Goal: Information Seeking & Learning: Learn about a topic

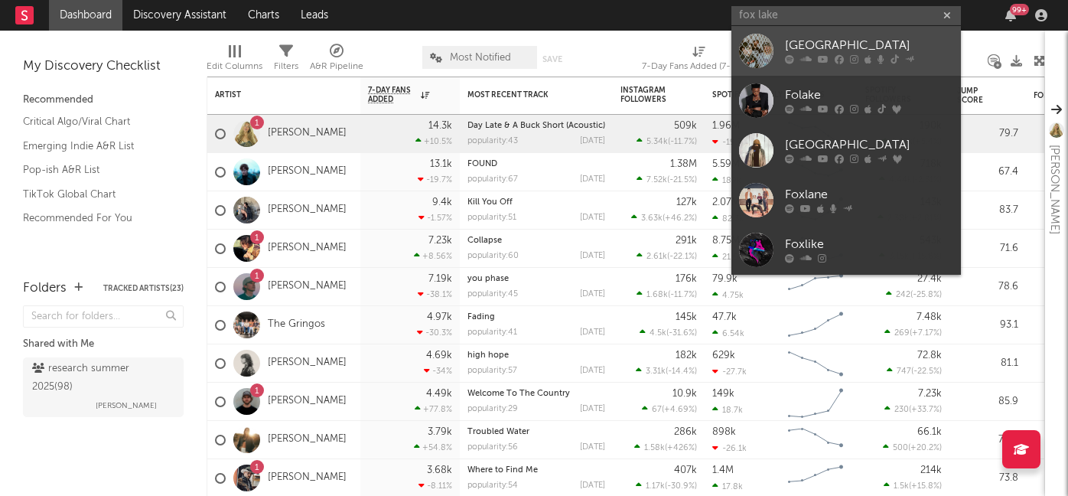
type input "fox lake"
click at [792, 50] on div "Fox Lake" at bounding box center [869, 46] width 168 height 18
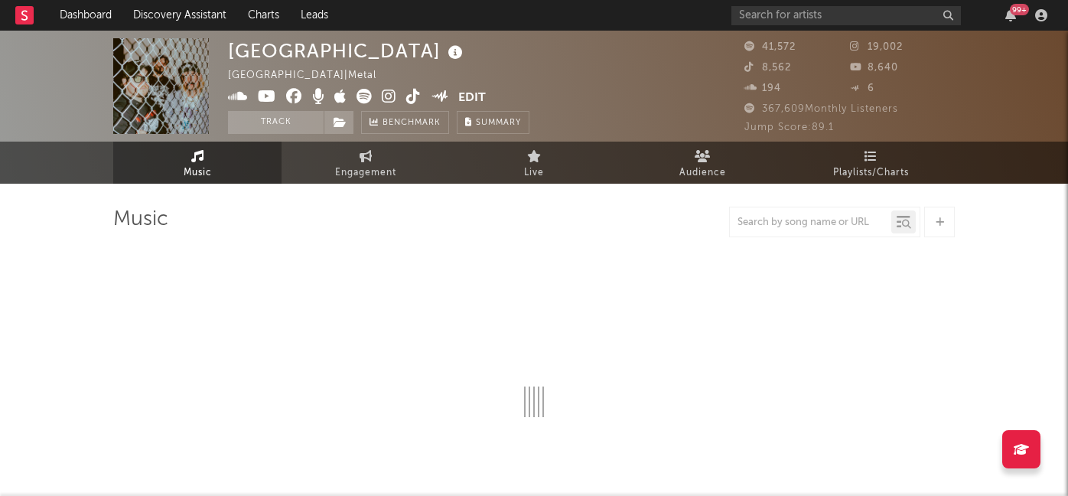
select select "6m"
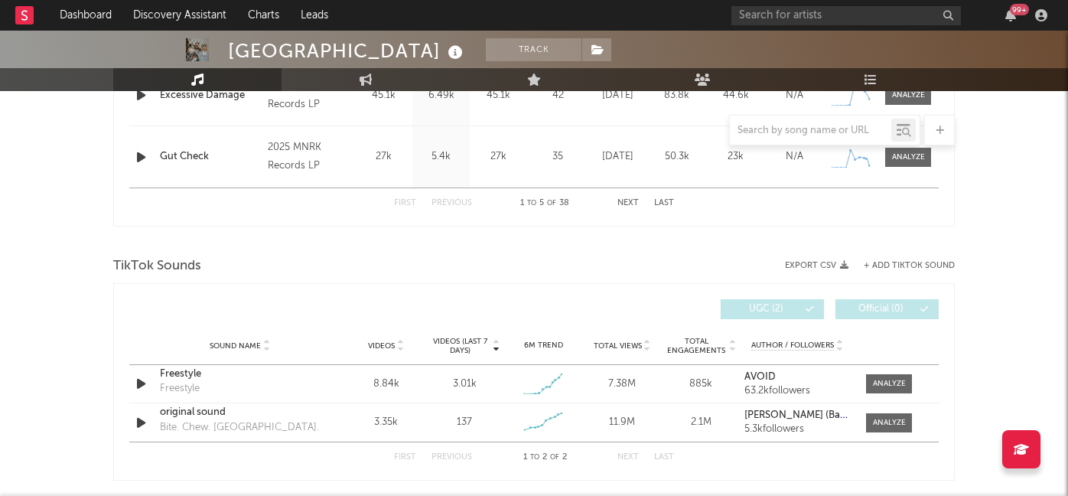
scroll to position [953, 0]
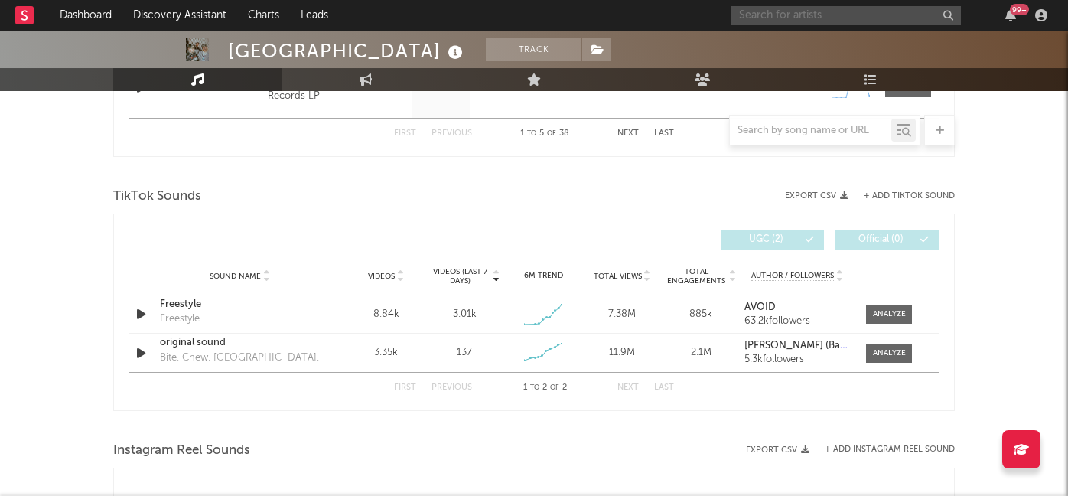
click at [772, 15] on input "text" at bounding box center [847, 15] width 230 height 19
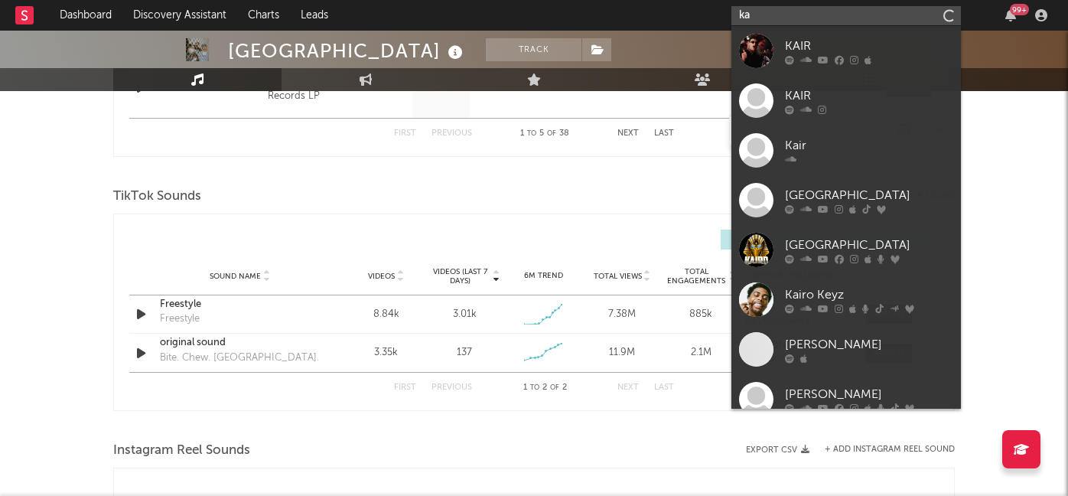
type input "k"
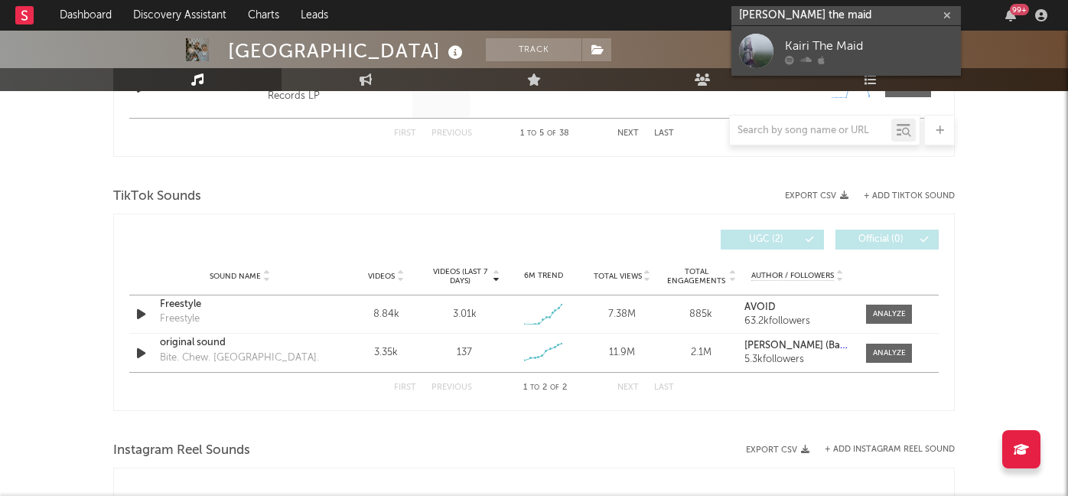
type input "karri the maid"
click at [810, 49] on div "Kairi The Maid" at bounding box center [869, 46] width 168 height 18
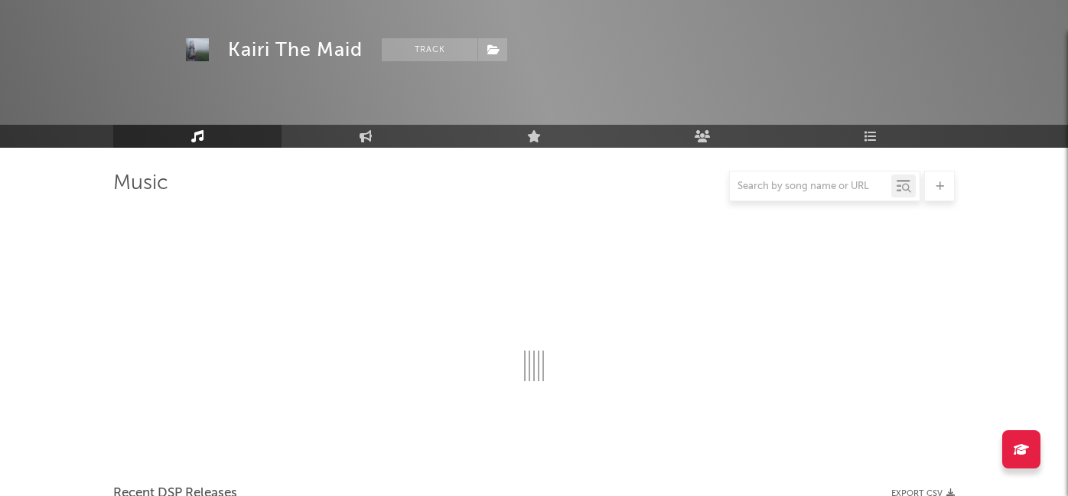
scroll to position [953, 0]
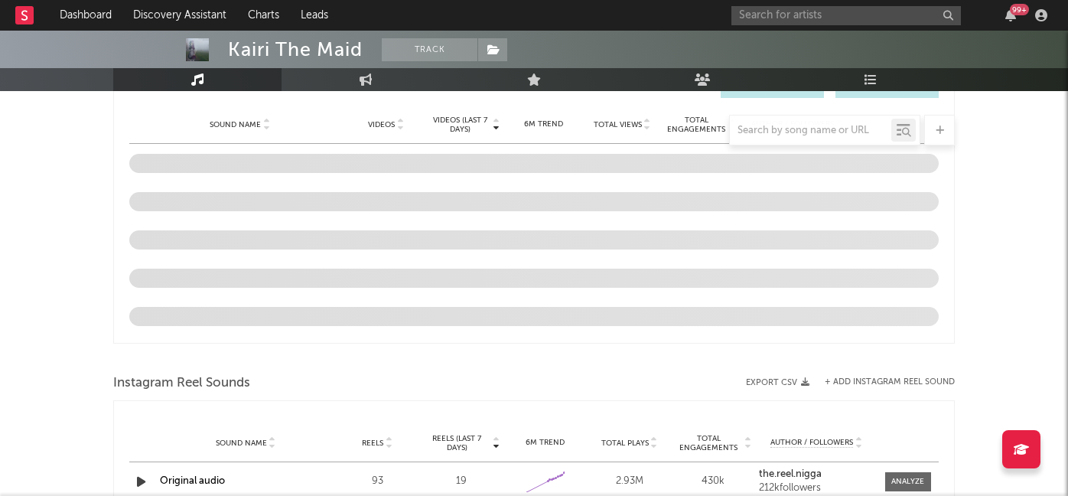
select select "1w"
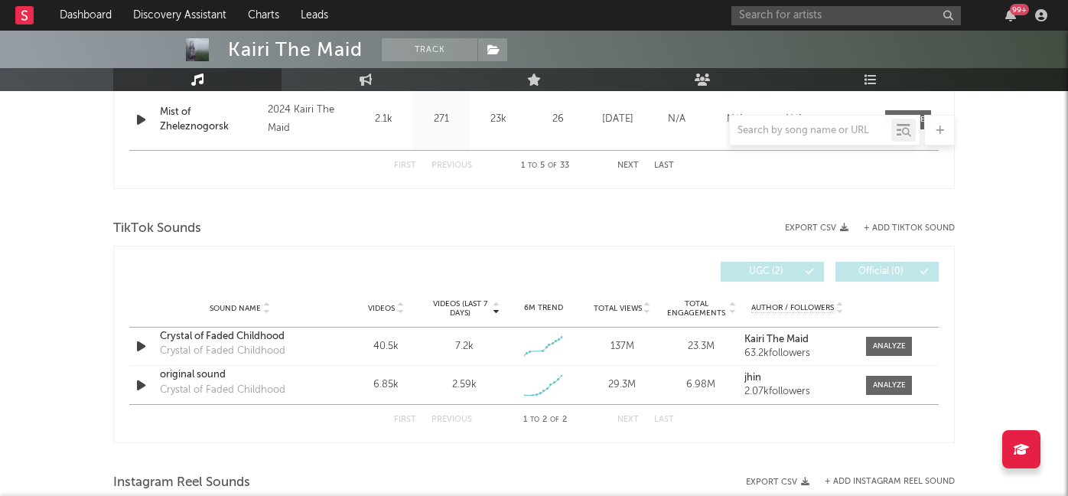
scroll to position [903, 0]
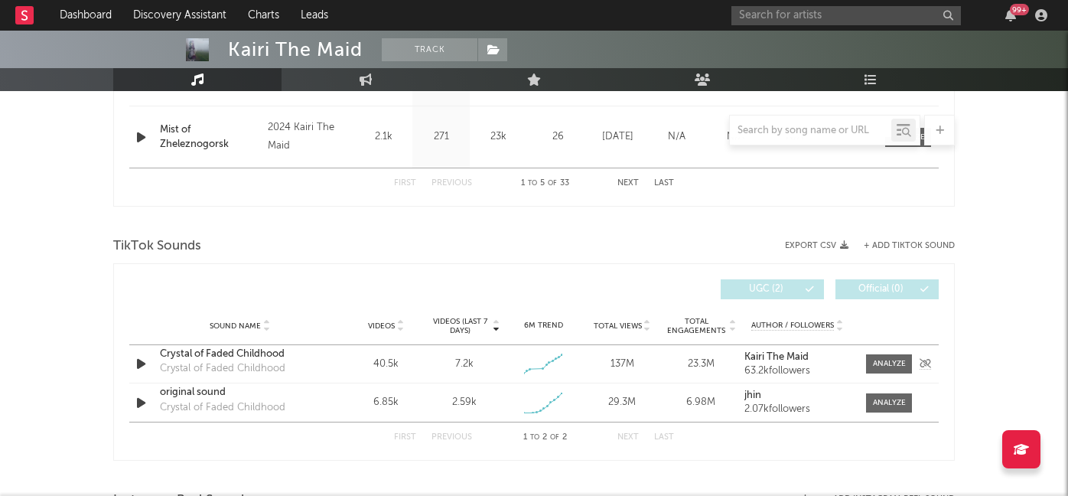
click at [234, 359] on div "Crystal of Faded Childhood" at bounding box center [240, 354] width 160 height 15
click at [194, 390] on div "original sound" at bounding box center [240, 392] width 160 height 15
click at [846, 16] on input "text" at bounding box center [847, 15] width 230 height 19
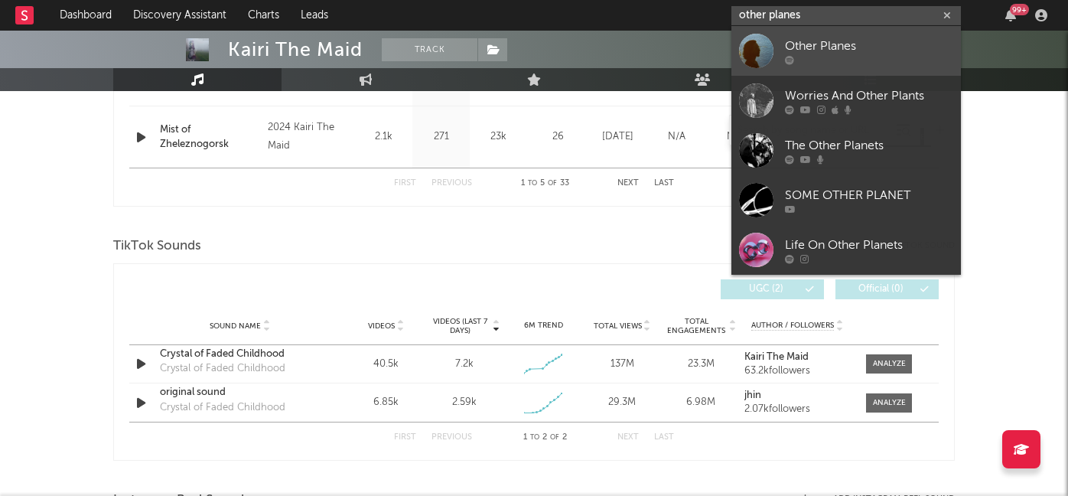
type input "other planes"
click at [859, 44] on div "Other Planes" at bounding box center [869, 46] width 168 height 18
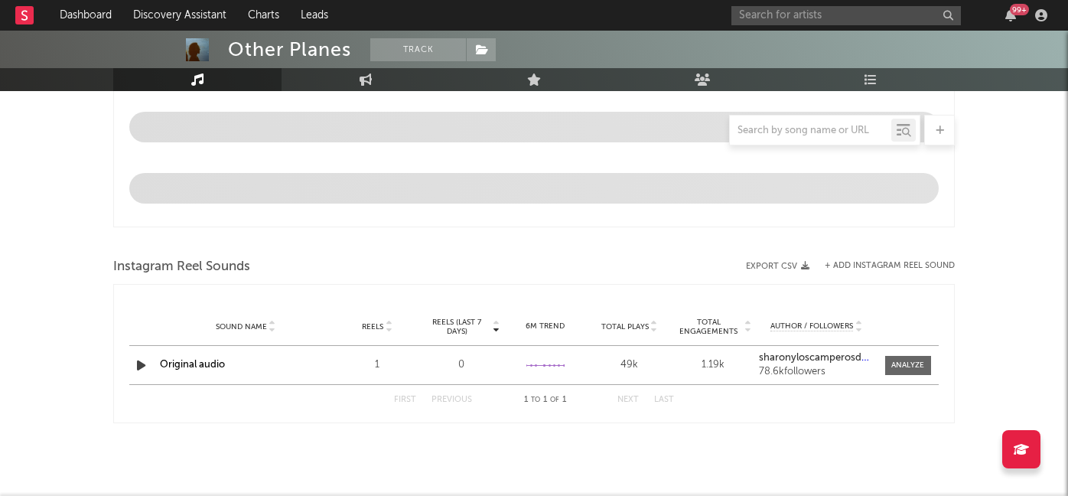
select select "6m"
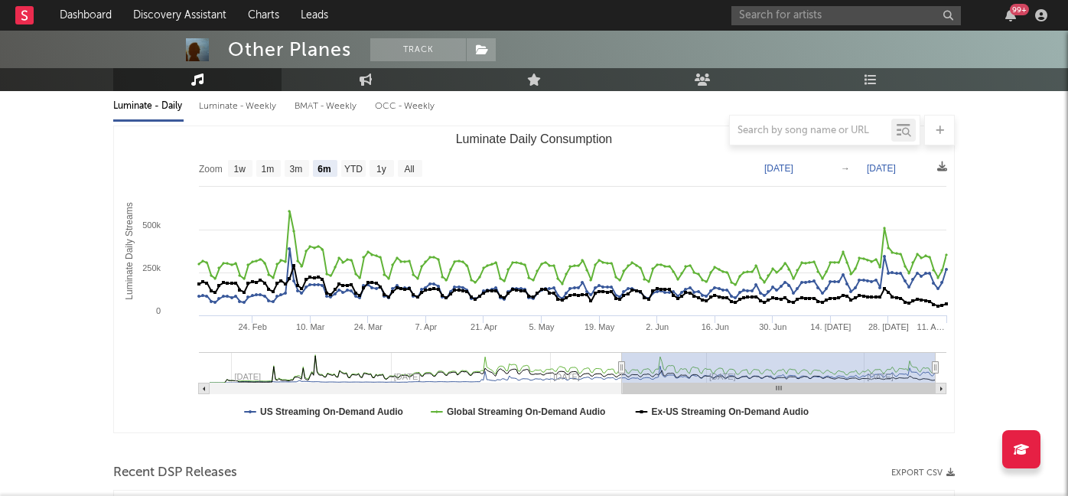
scroll to position [197, 0]
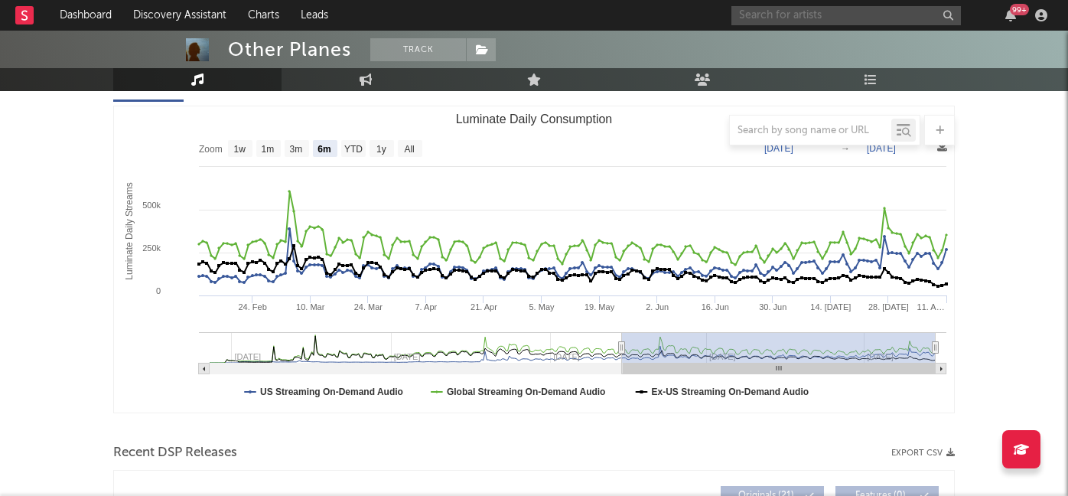
click at [821, 23] on input "text" at bounding box center [847, 15] width 230 height 19
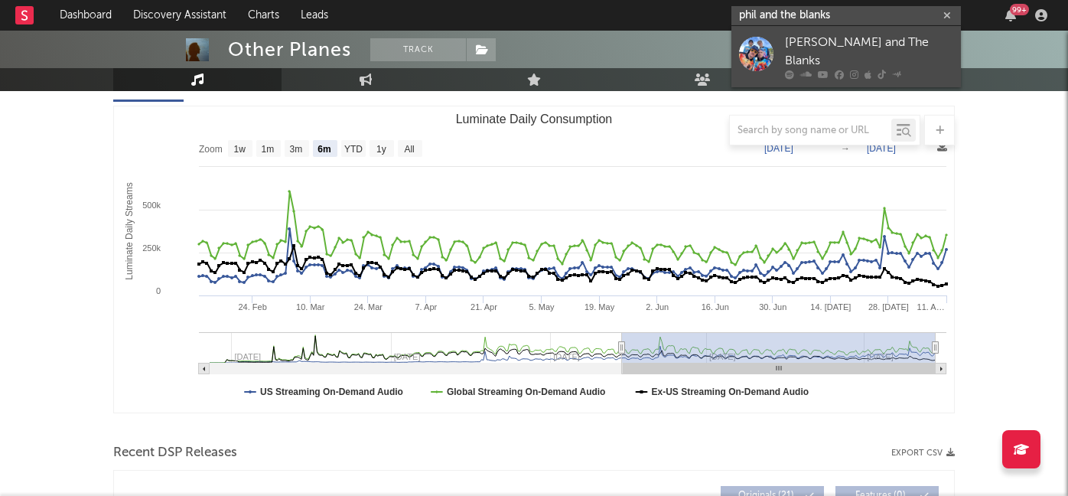
type input "phil and the blanks"
click at [850, 70] on icon at bounding box center [854, 74] width 8 height 9
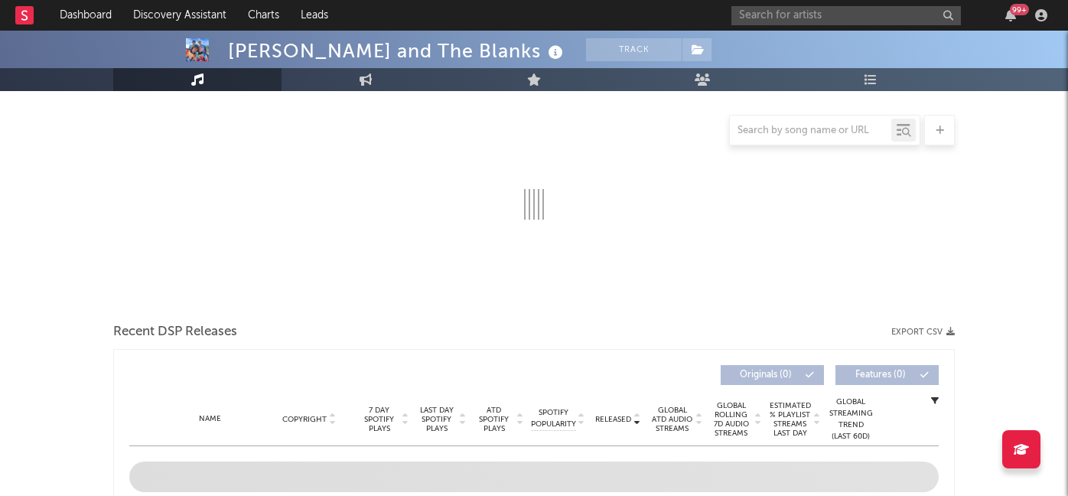
select select "1w"
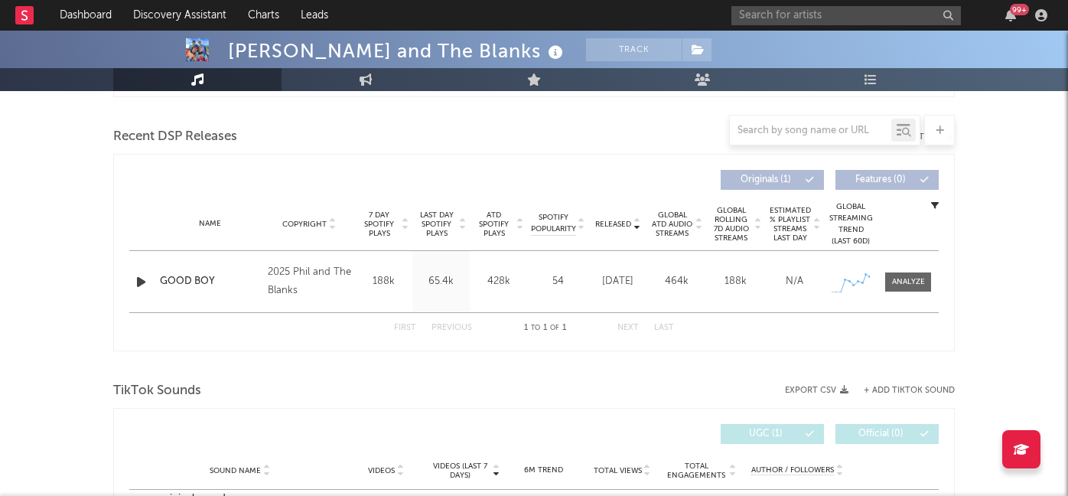
scroll to position [607, 0]
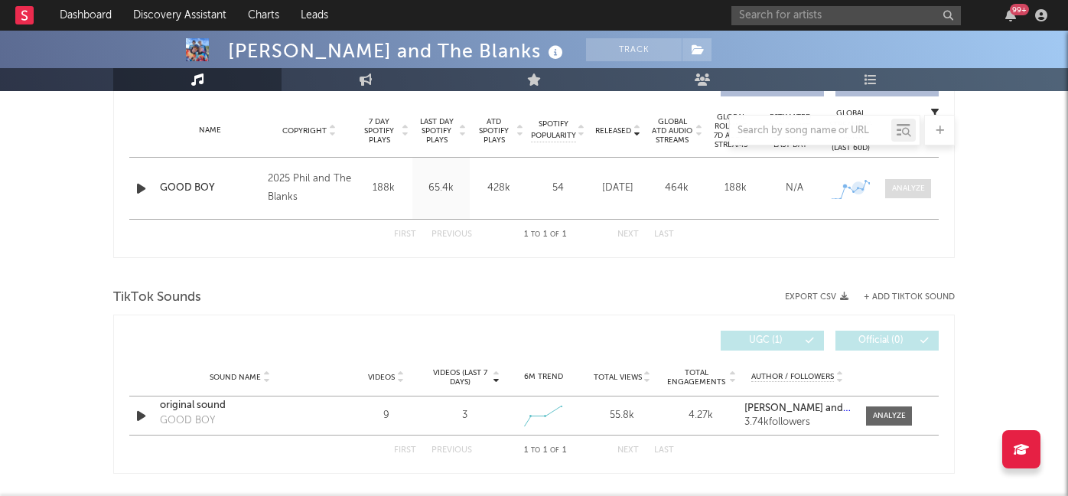
click at [899, 193] on div at bounding box center [908, 188] width 33 height 11
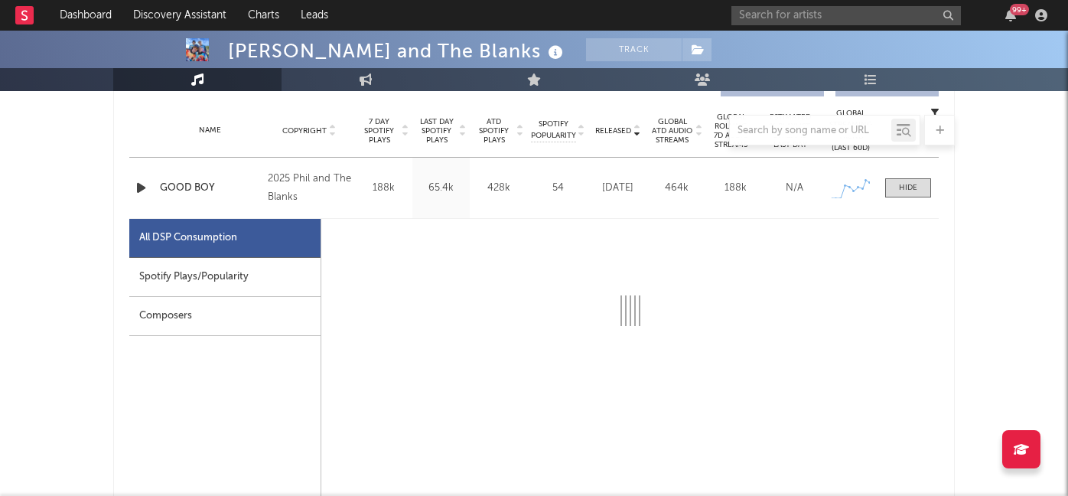
select select "1w"
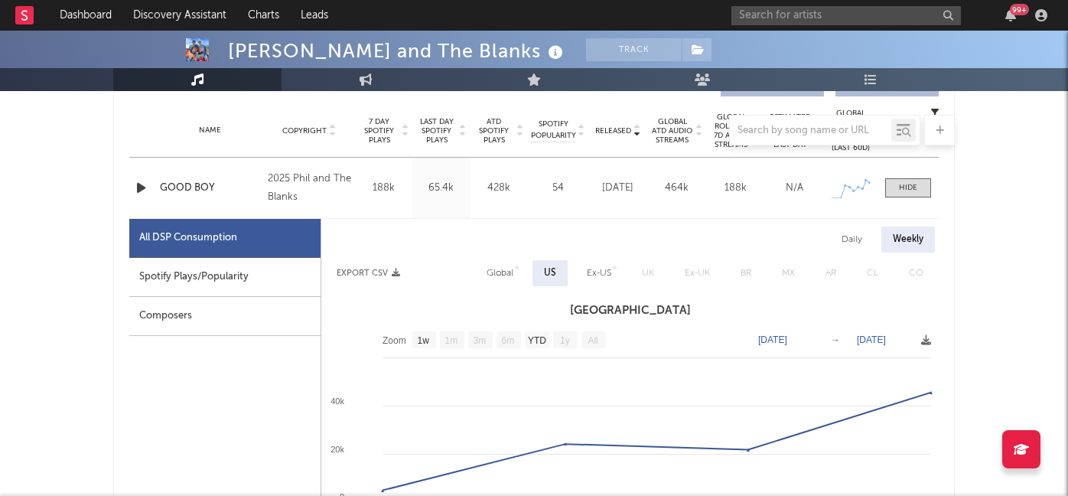
click at [253, 285] on div "Spotify Plays/Popularity" at bounding box center [224, 277] width 191 height 39
select select "1w"
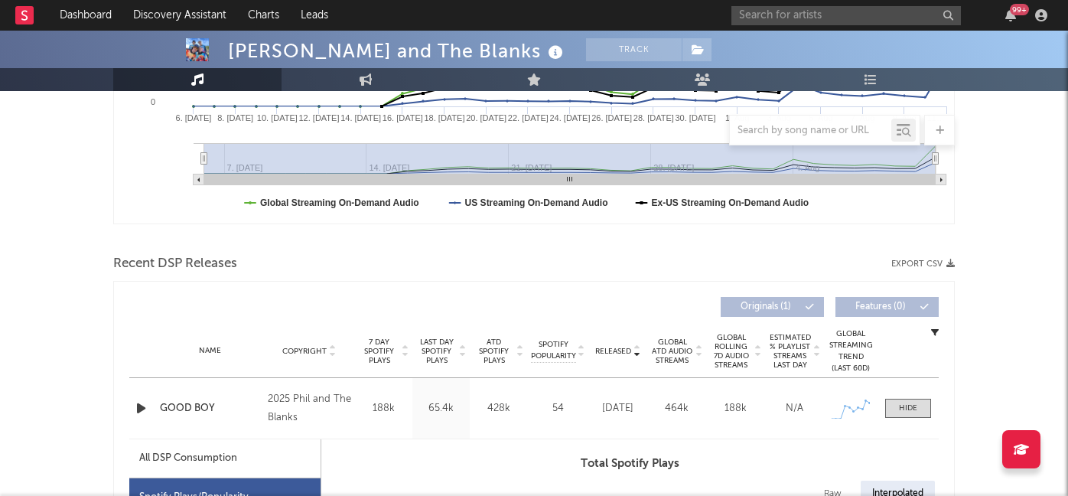
scroll to position [340, 0]
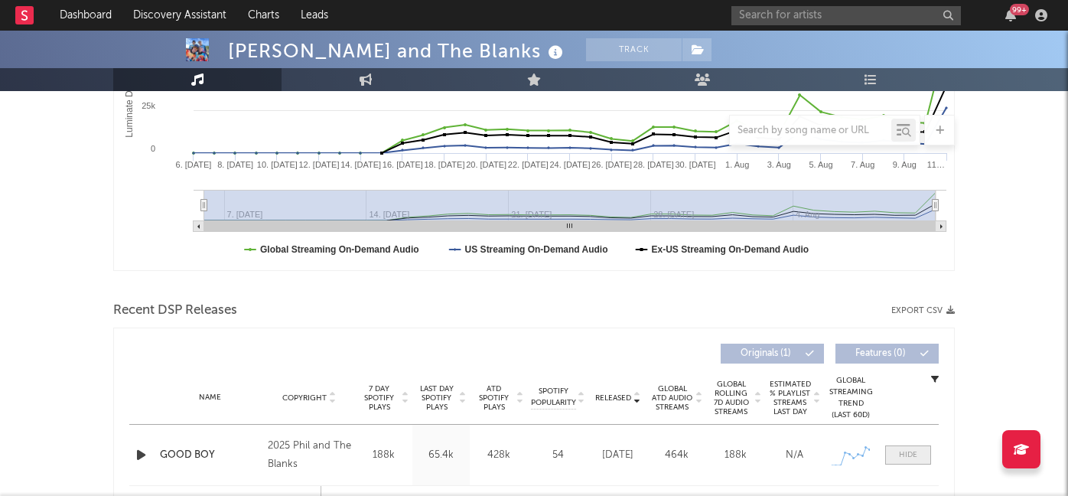
click at [898, 456] on span at bounding box center [908, 454] width 46 height 19
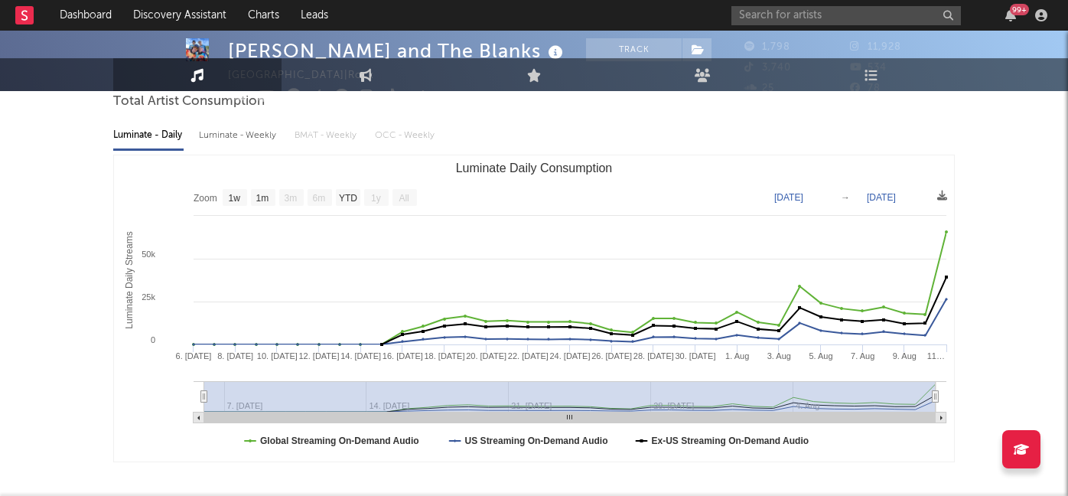
scroll to position [0, 0]
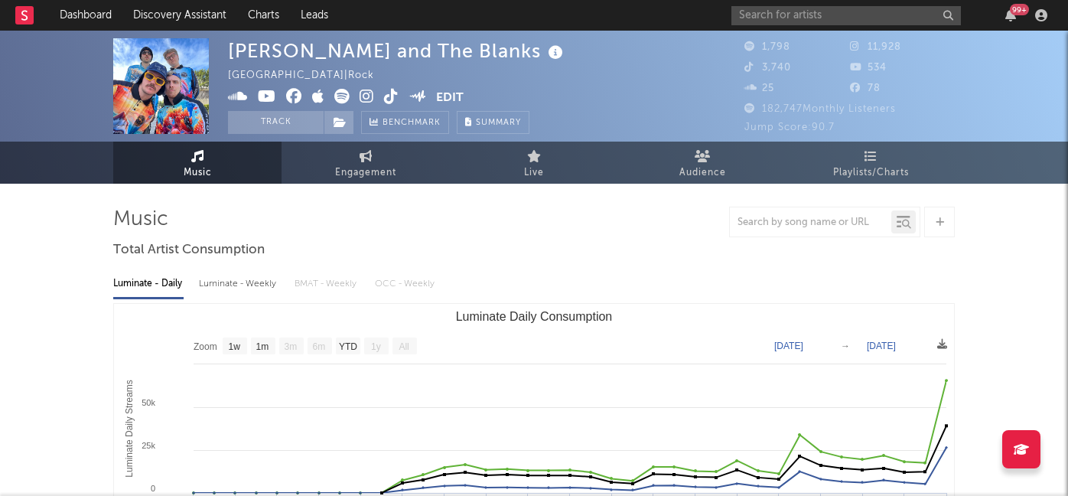
click at [361, 96] on icon at bounding box center [367, 96] width 15 height 15
click at [785, 8] on input "text" at bounding box center [847, 15] width 230 height 19
type input "yes and maybe"
click at [380, 98] on span at bounding box center [332, 98] width 208 height 19
click at [386, 97] on icon at bounding box center [391, 96] width 15 height 15
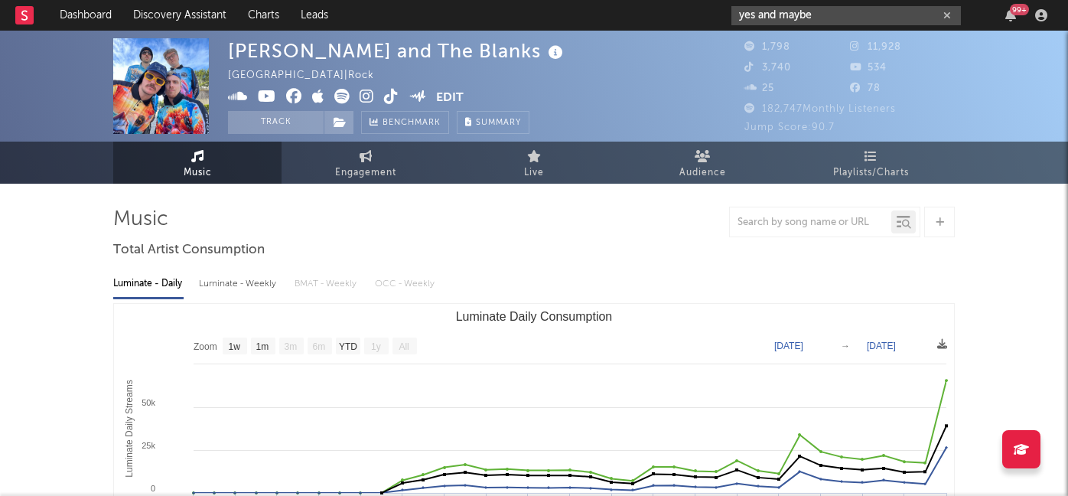
click at [768, 19] on input "yes and maybe" at bounding box center [847, 15] width 230 height 19
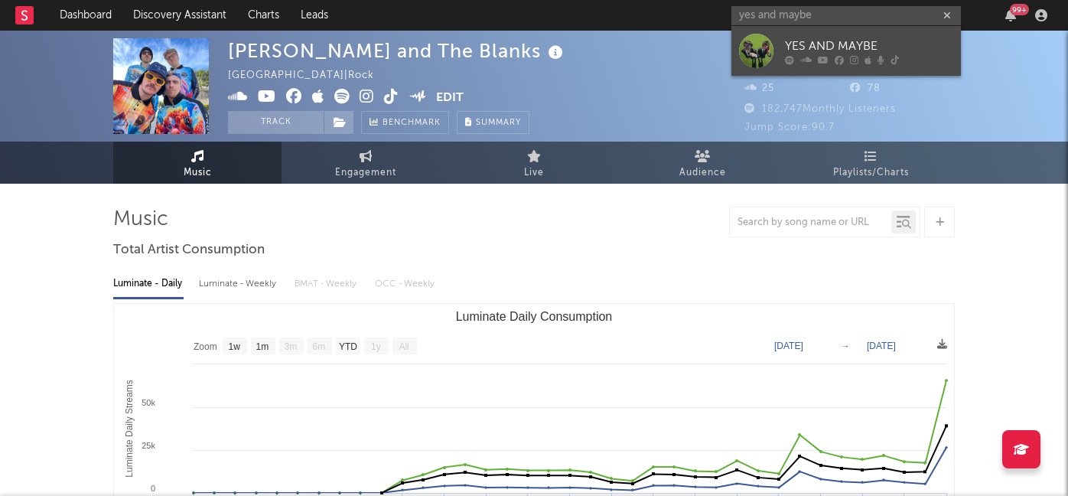
click at [825, 49] on div "YES AND MAYBE" at bounding box center [869, 46] width 168 height 18
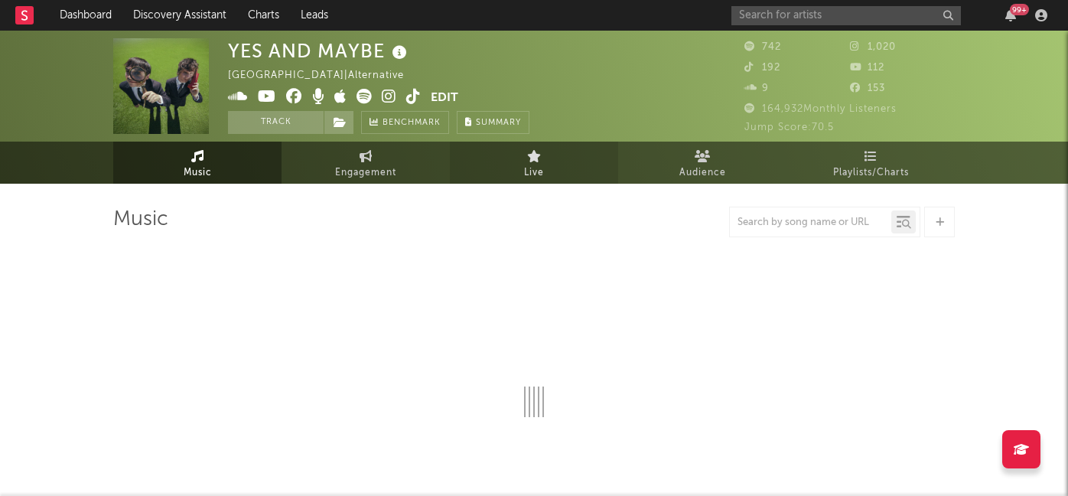
select select "1w"
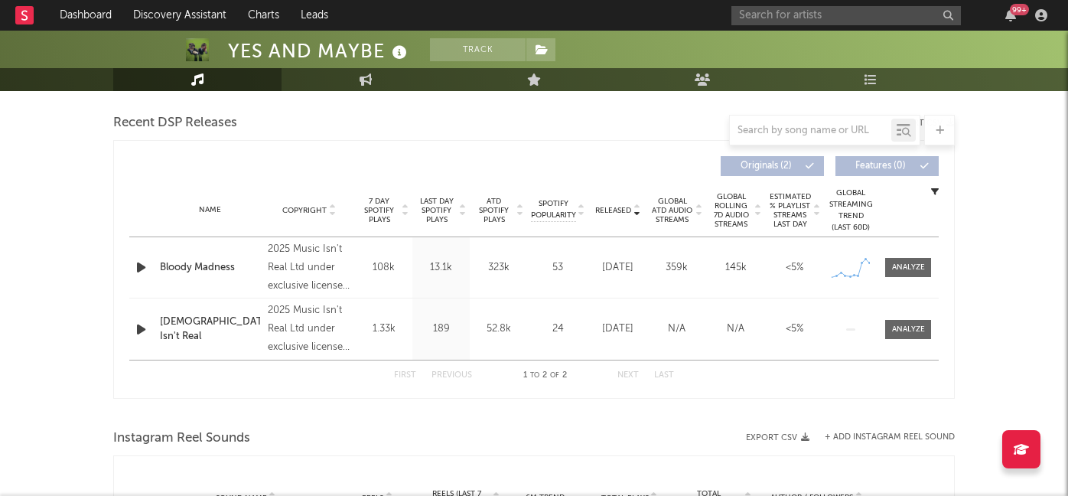
scroll to position [539, 0]
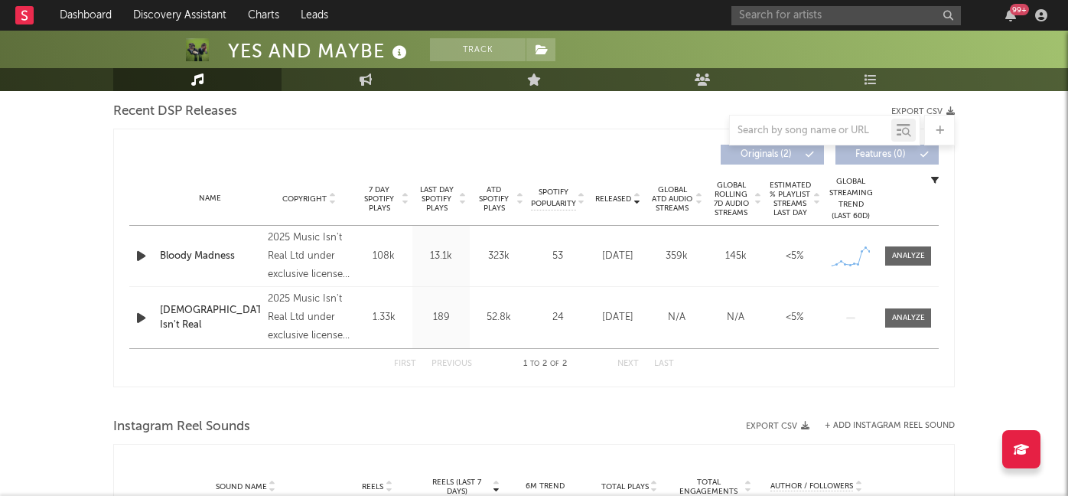
click at [149, 260] on icon "button" at bounding box center [141, 255] width 16 height 19
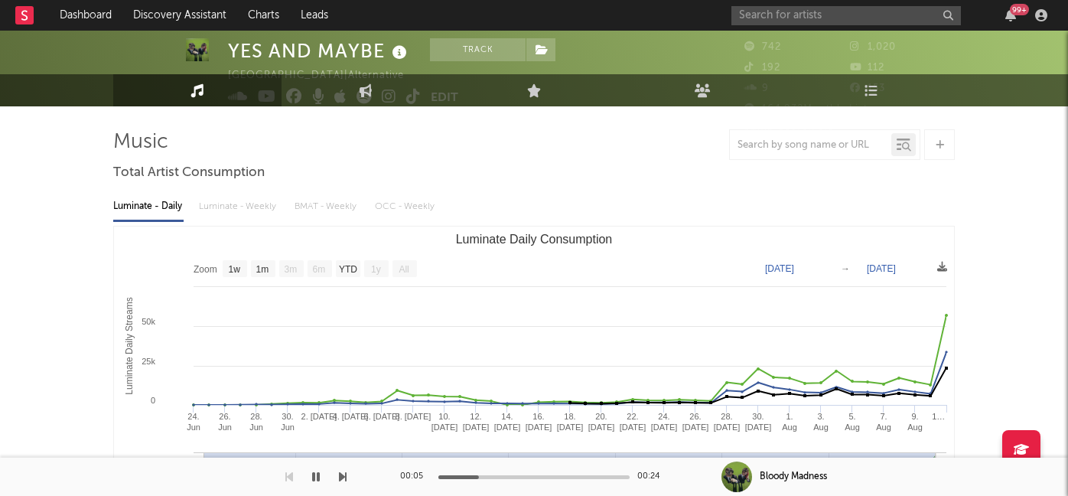
scroll to position [0, 0]
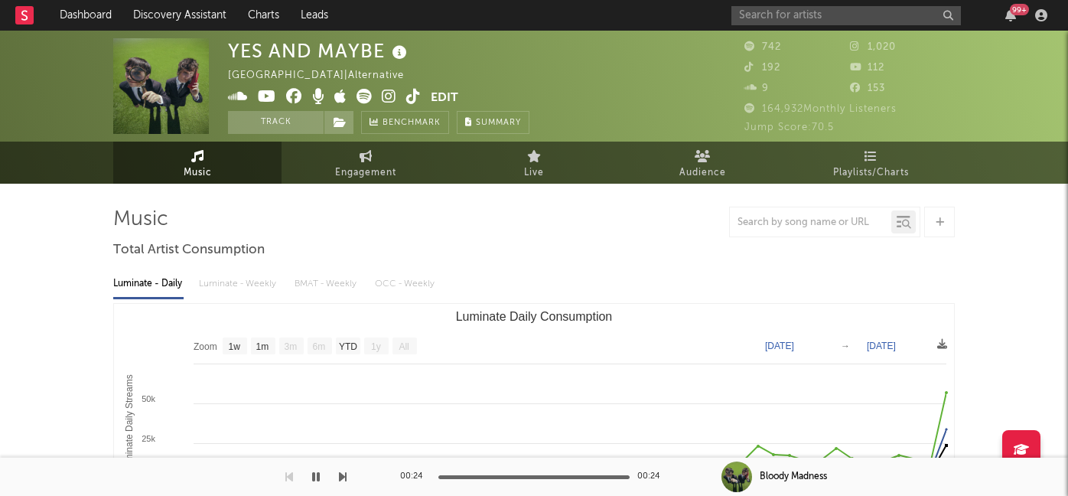
click at [389, 97] on icon at bounding box center [389, 96] width 15 height 15
click at [409, 96] on icon at bounding box center [413, 96] width 15 height 15
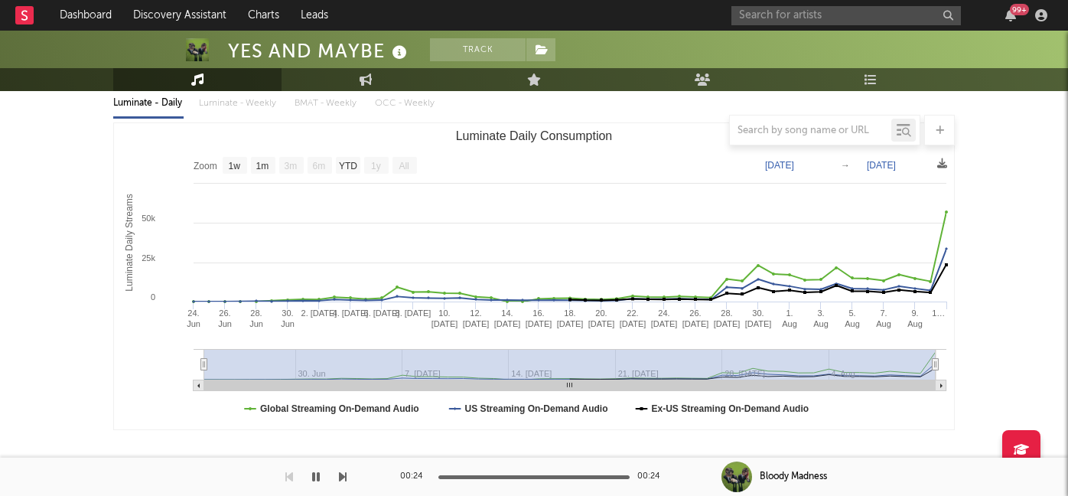
scroll to position [197, 0]
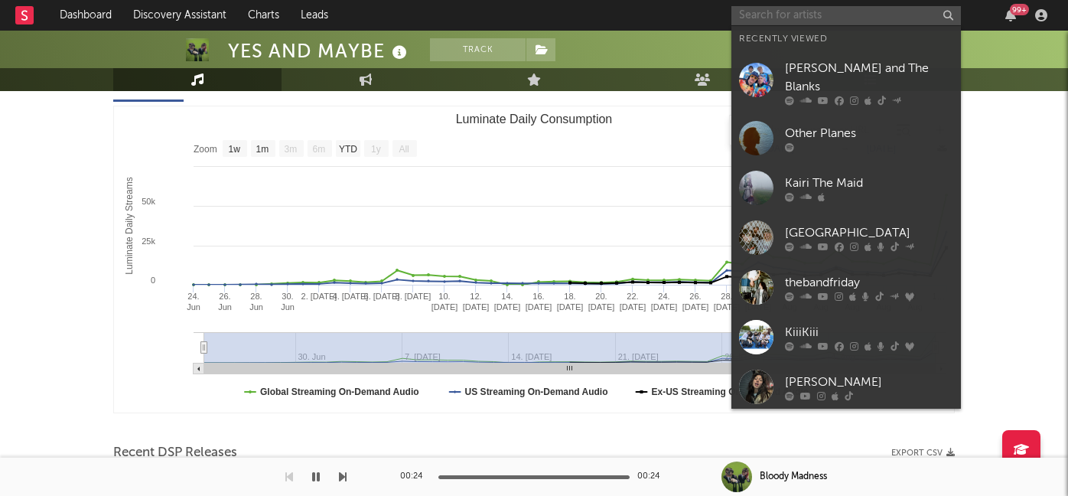
click at [788, 9] on input "text" at bounding box center [847, 15] width 230 height 19
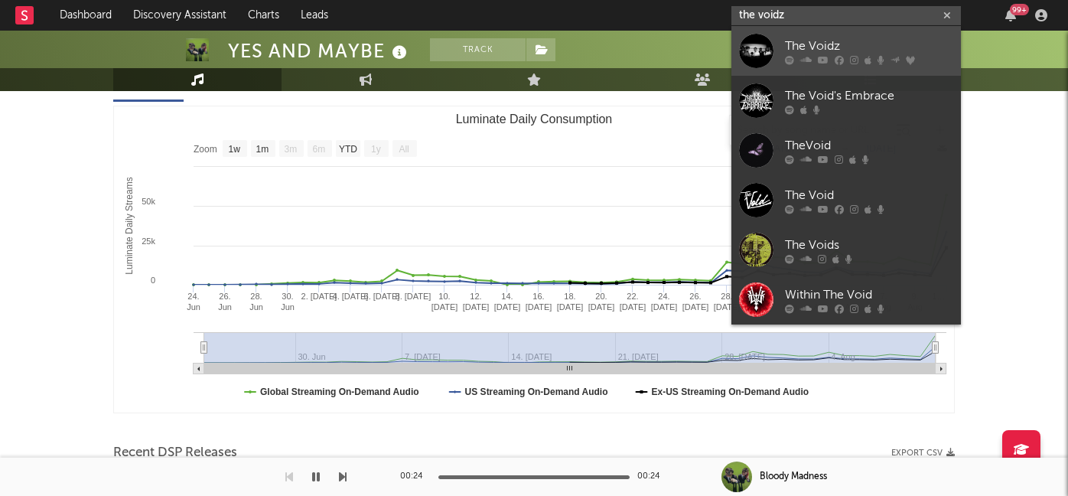
type input "the voidz"
click at [817, 38] on div "The Voidz" at bounding box center [869, 46] width 168 height 18
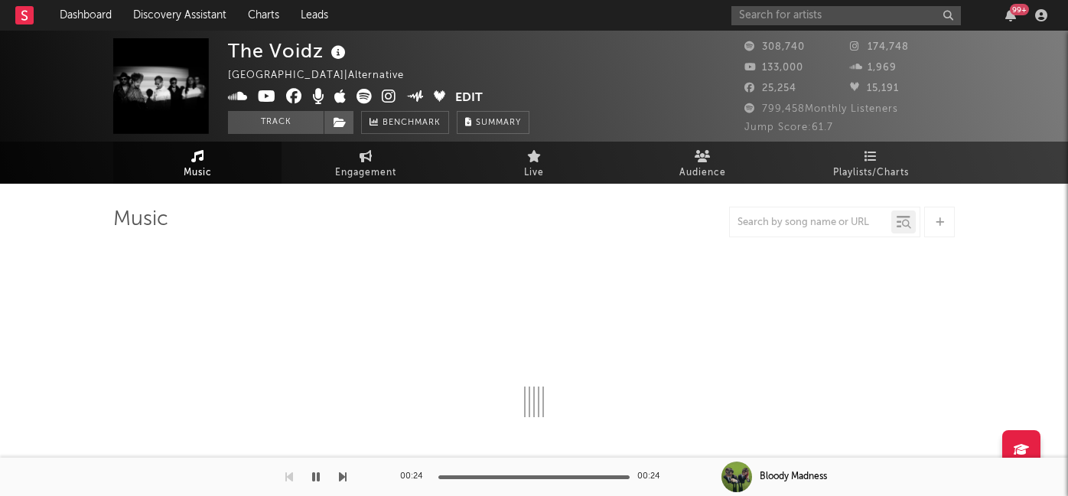
select select "6m"
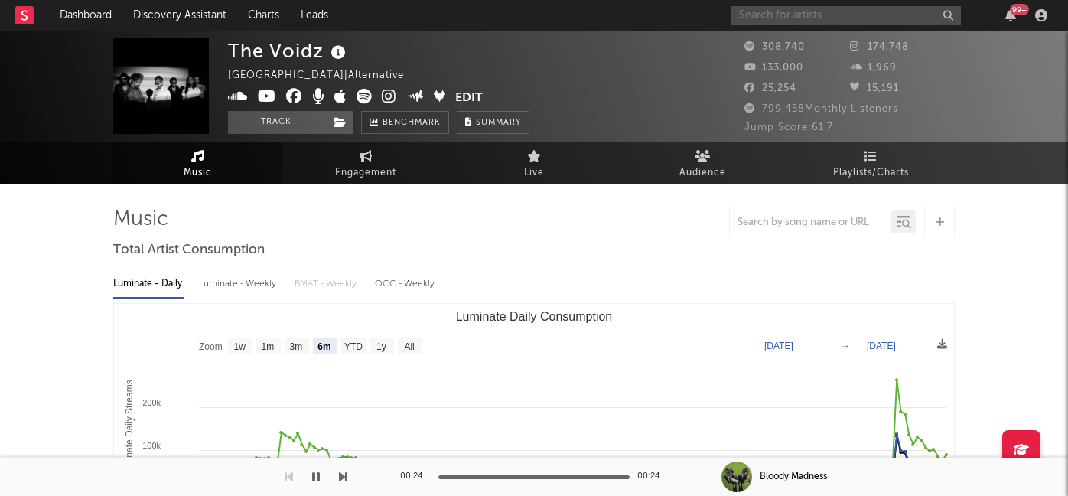
click at [793, 15] on input "text" at bounding box center [847, 15] width 230 height 19
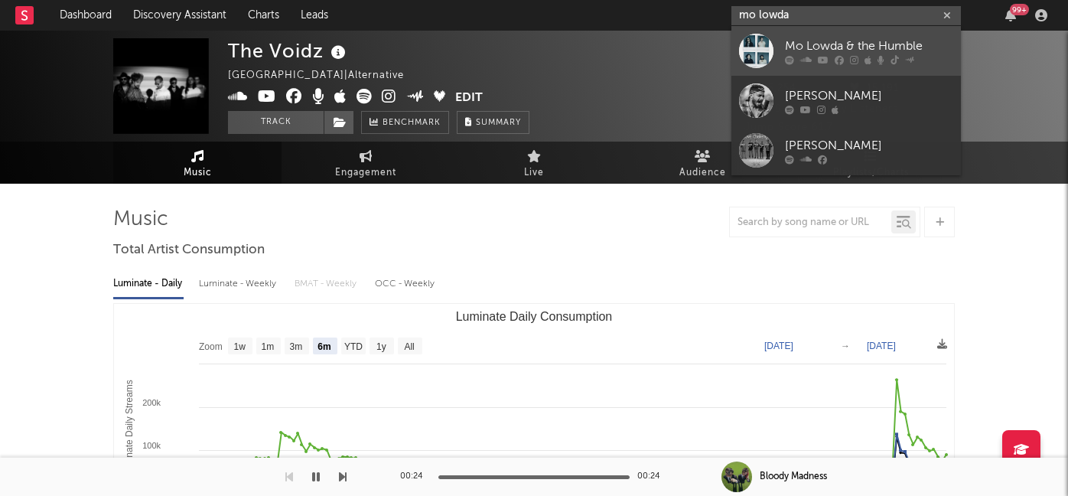
type input "mo lowda"
click at [787, 49] on div "Mo Lowda & the Humble" at bounding box center [869, 46] width 168 height 18
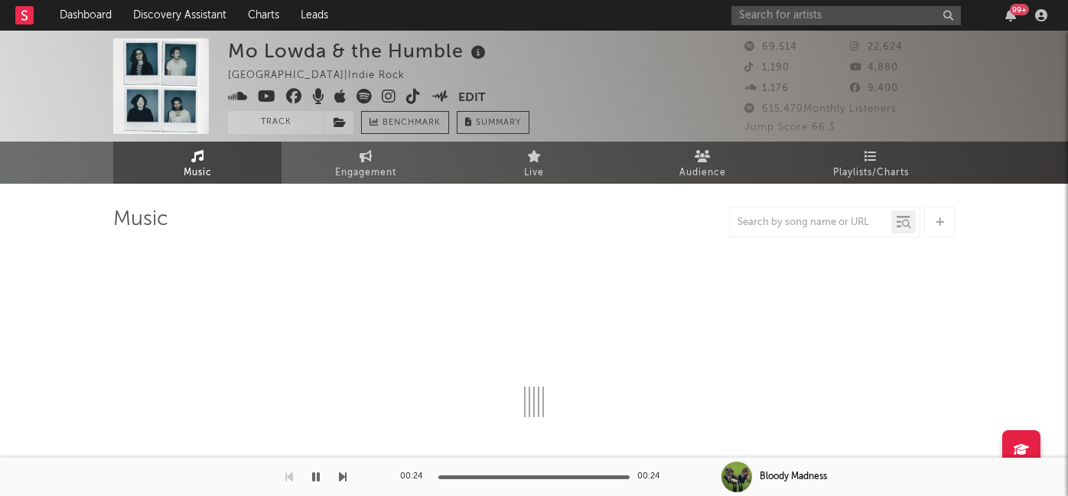
select select "6m"
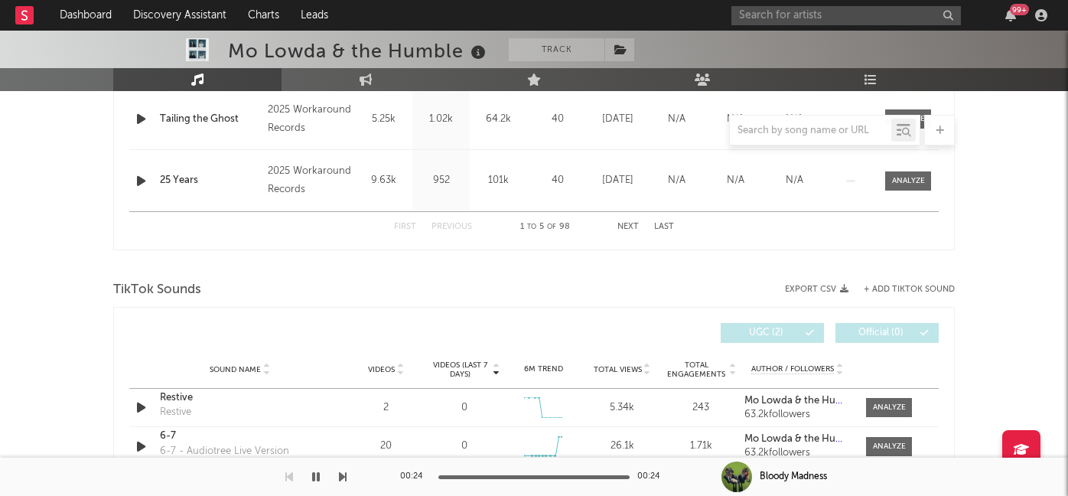
scroll to position [863, 0]
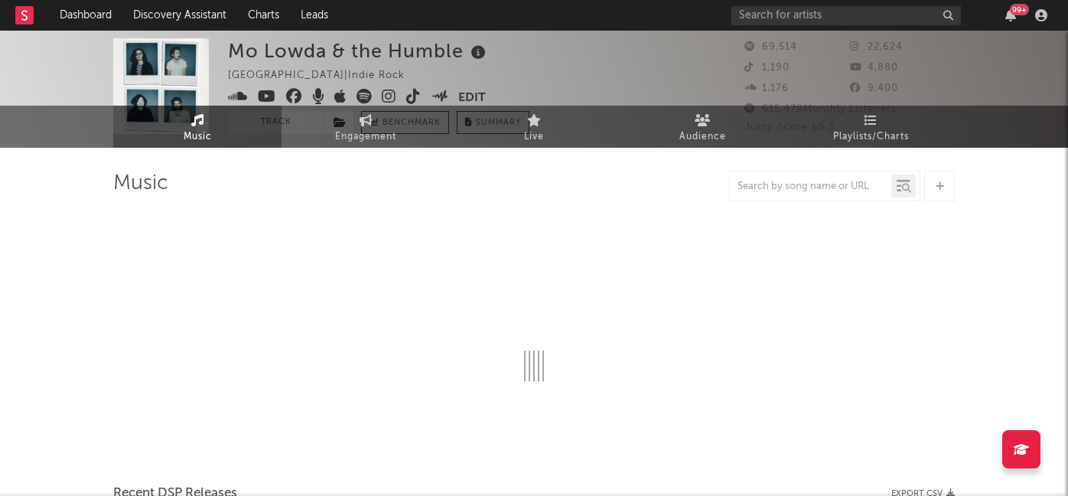
select select "6m"
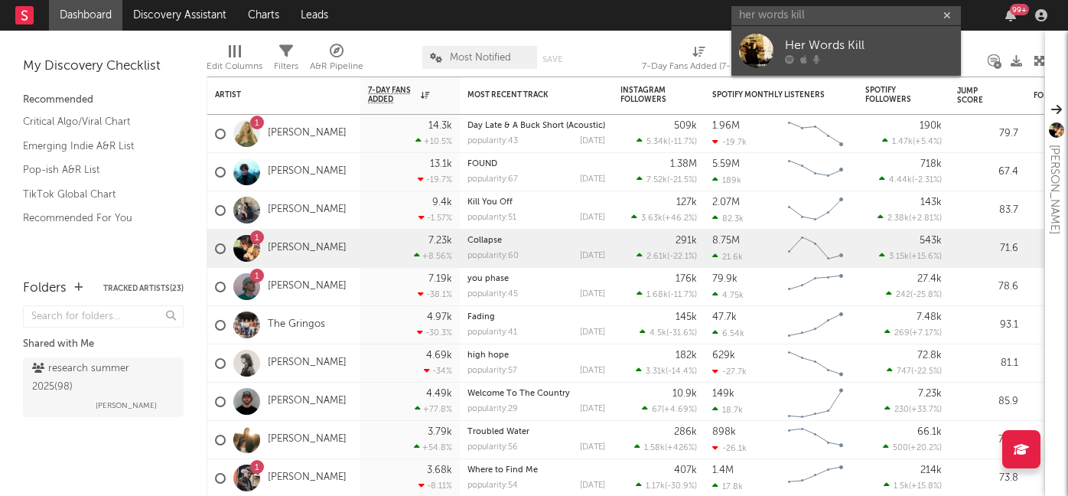
type input "her words kill"
click at [807, 61] on div at bounding box center [869, 59] width 168 height 9
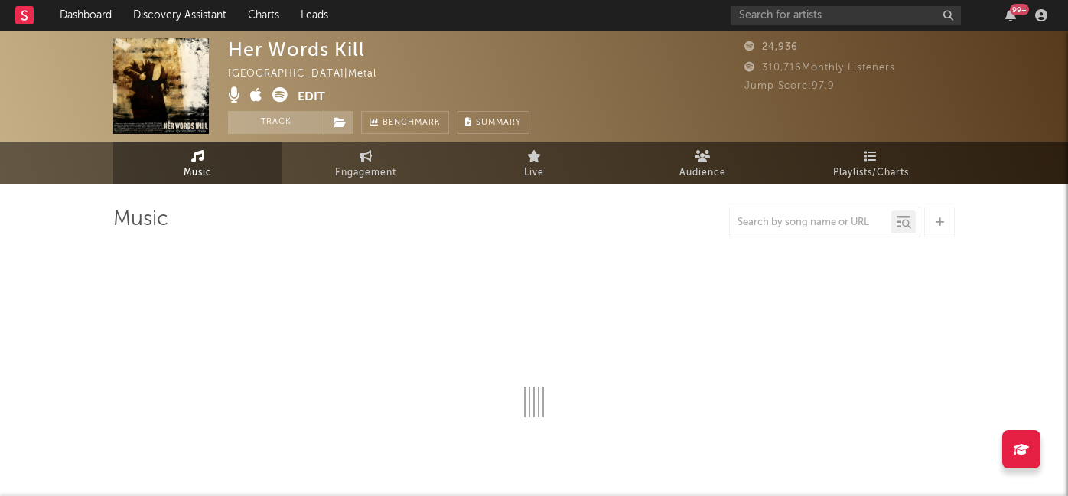
select select "1w"
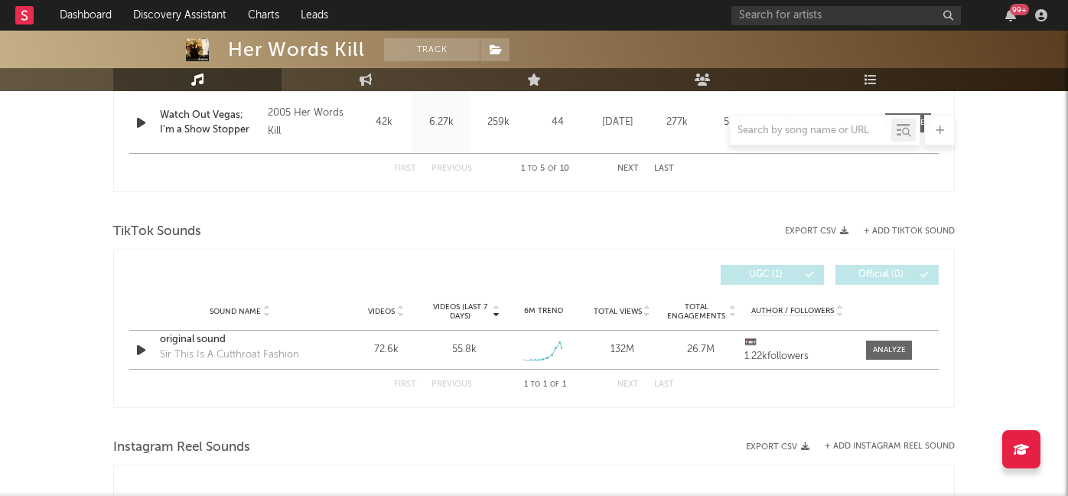
scroll to position [920, 0]
click at [181, 342] on div "original sound" at bounding box center [240, 337] width 160 height 15
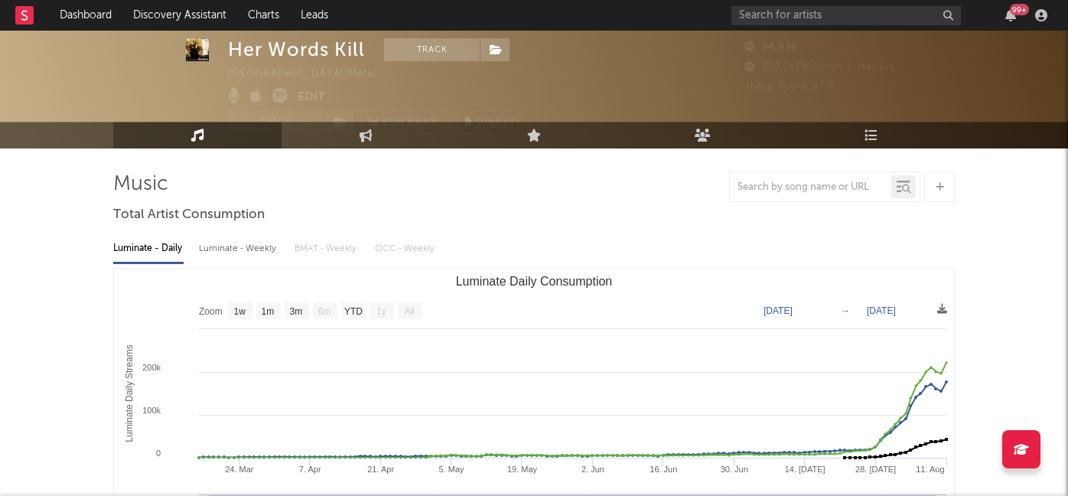
scroll to position [49, 0]
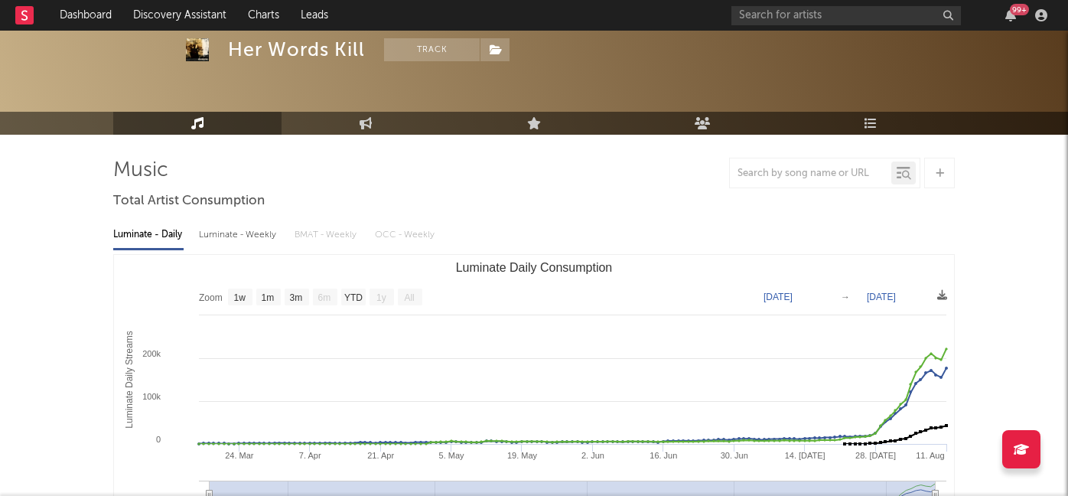
click at [246, 236] on div "Luminate - Weekly" at bounding box center [239, 235] width 80 height 26
select select "6m"
